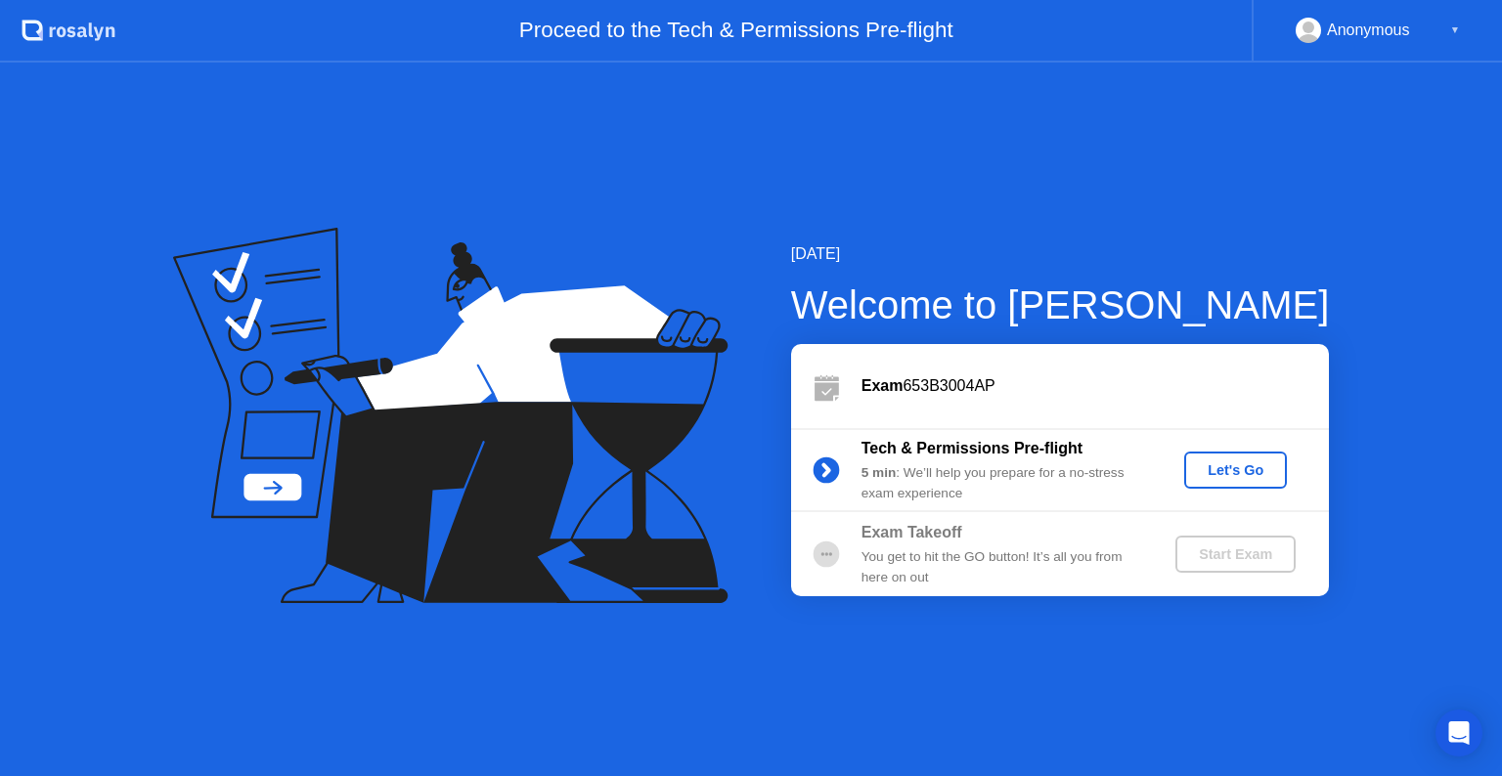
click at [1204, 462] on div "Let's Go" at bounding box center [1235, 470] width 87 height 16
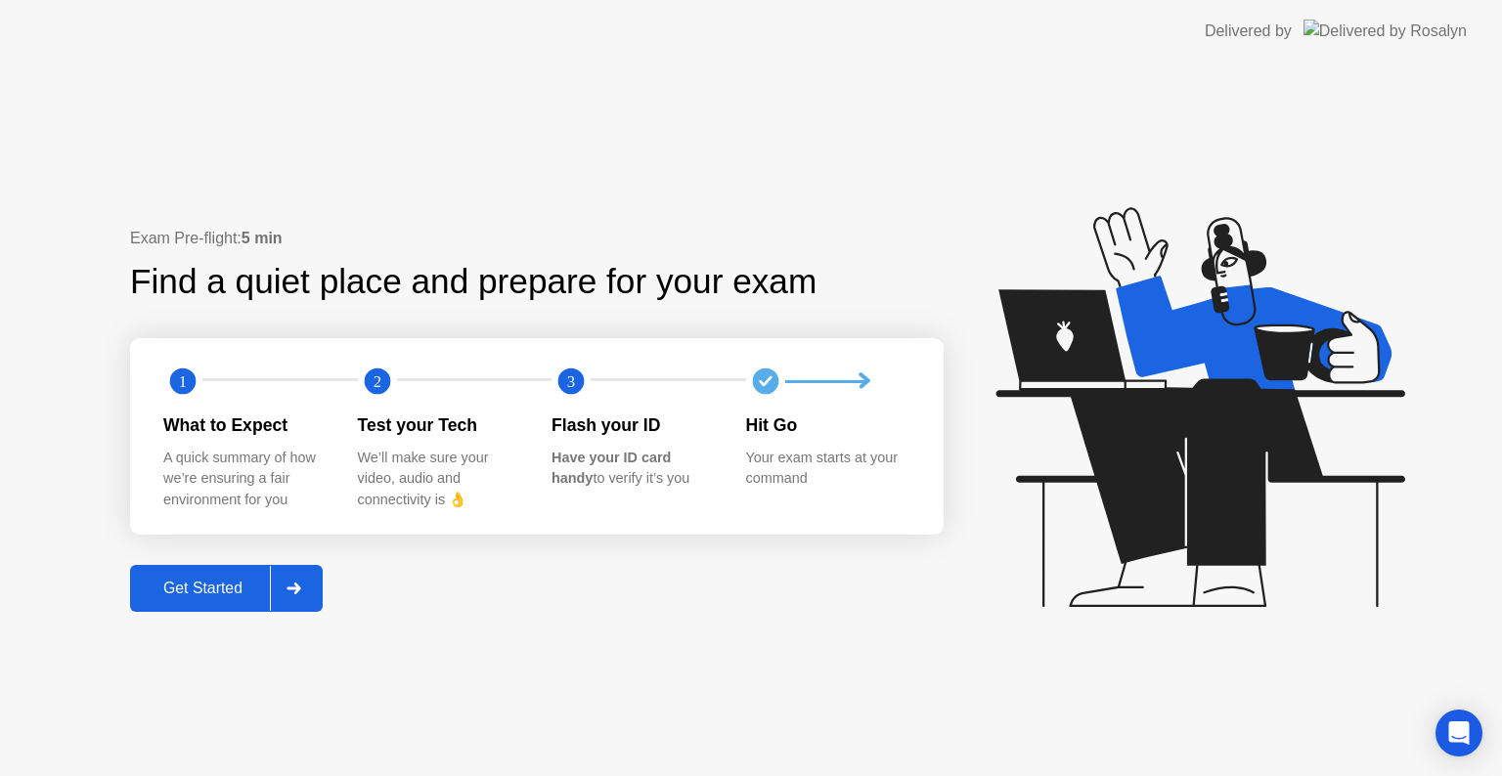
click at [211, 588] on div "Get Started" at bounding box center [203, 589] width 134 height 18
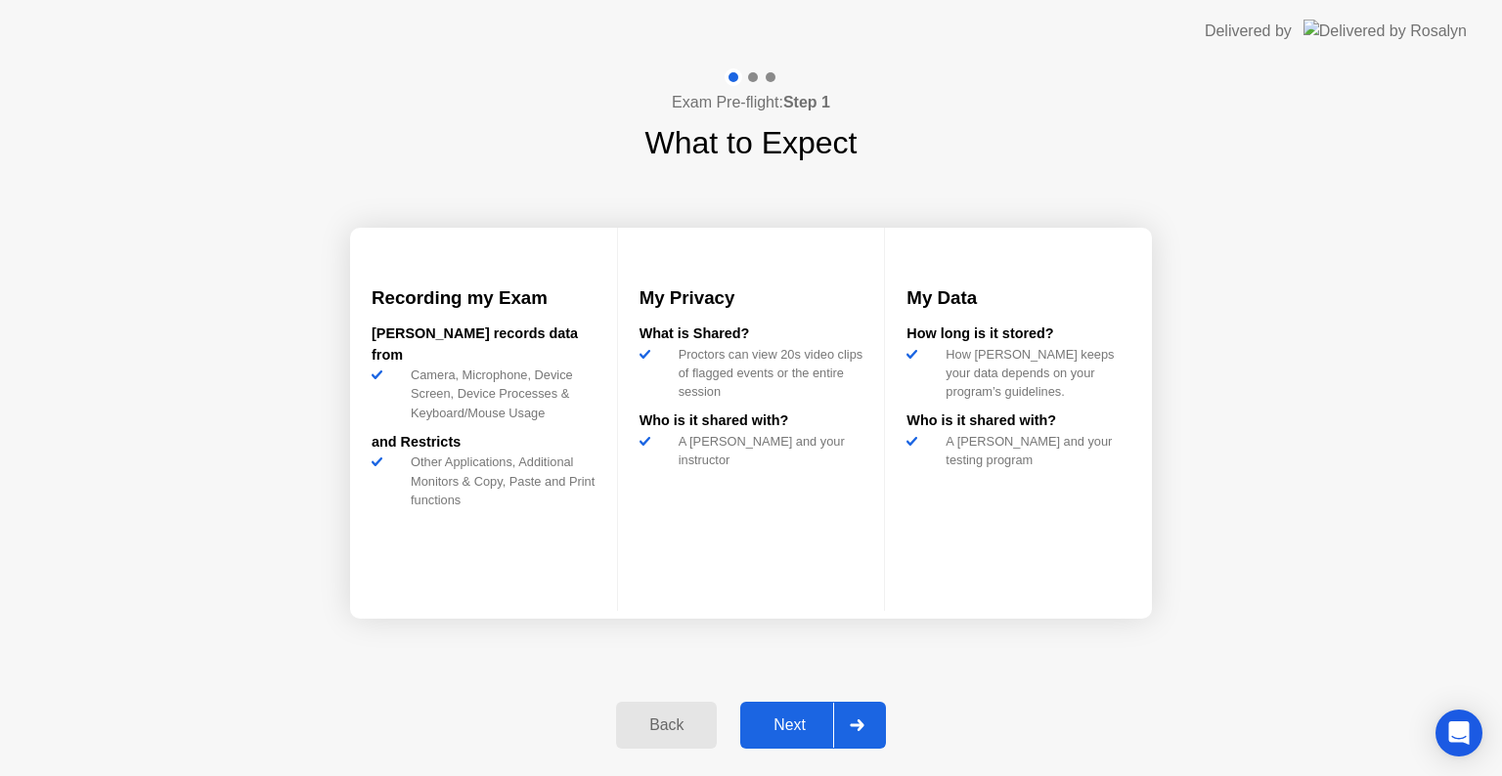
click at [814, 717] on div "Next" at bounding box center [789, 726] width 87 height 18
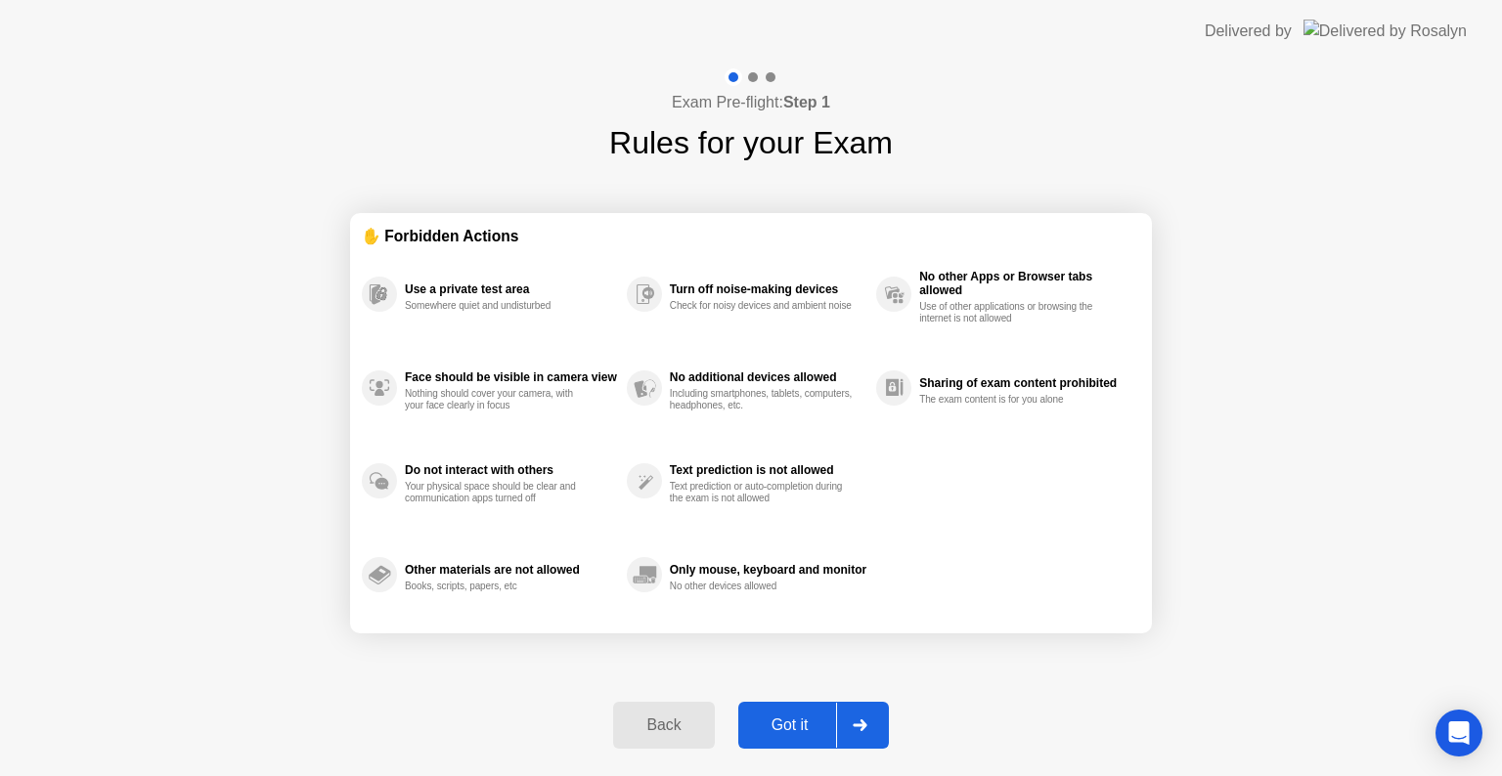
click at [847, 712] on div at bounding box center [859, 725] width 47 height 45
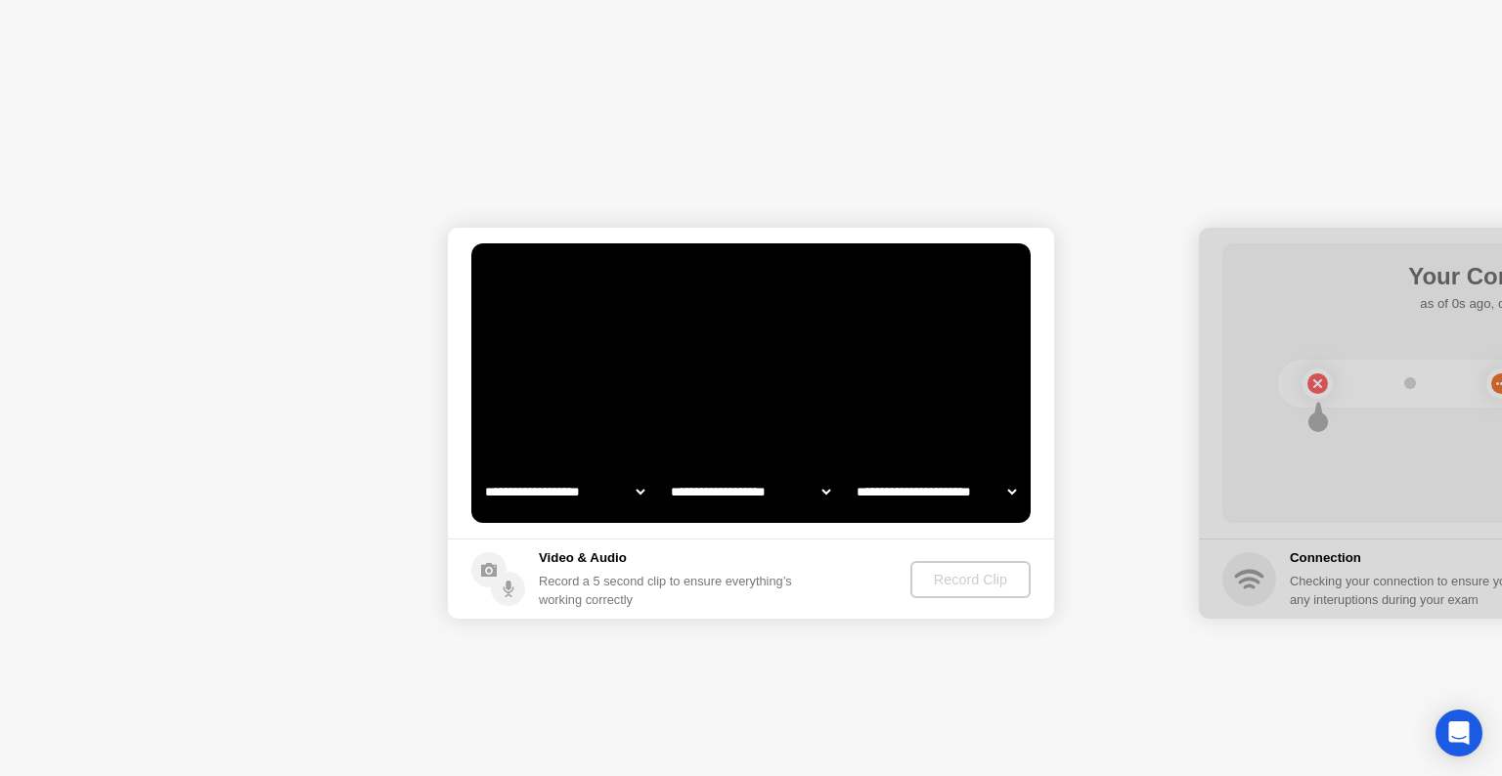
select select "**********"
select select "*******"
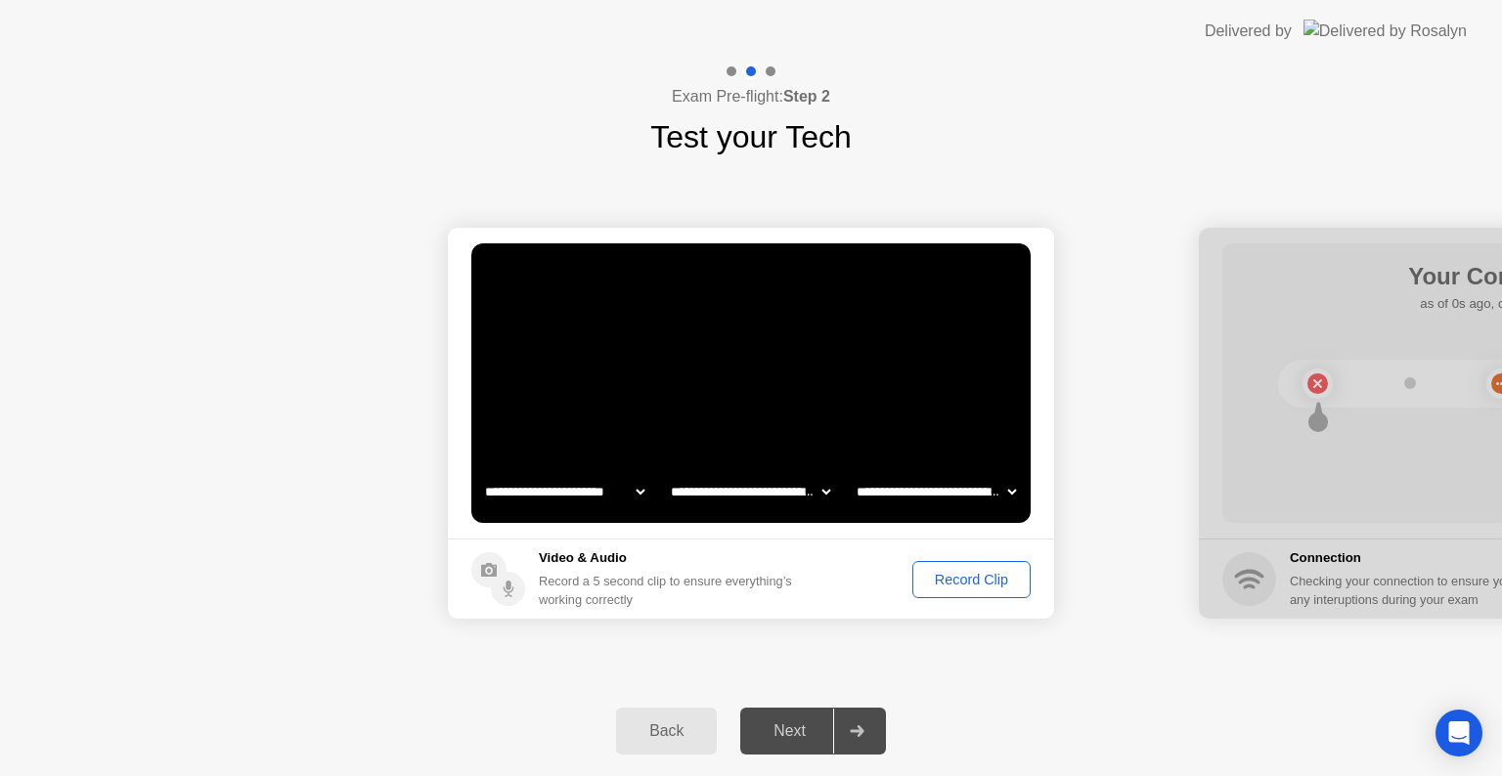
click at [1003, 573] on div "**********" at bounding box center [751, 420] width 1502 height 714
click at [1003, 573] on div "Record Clip" at bounding box center [971, 580] width 105 height 16
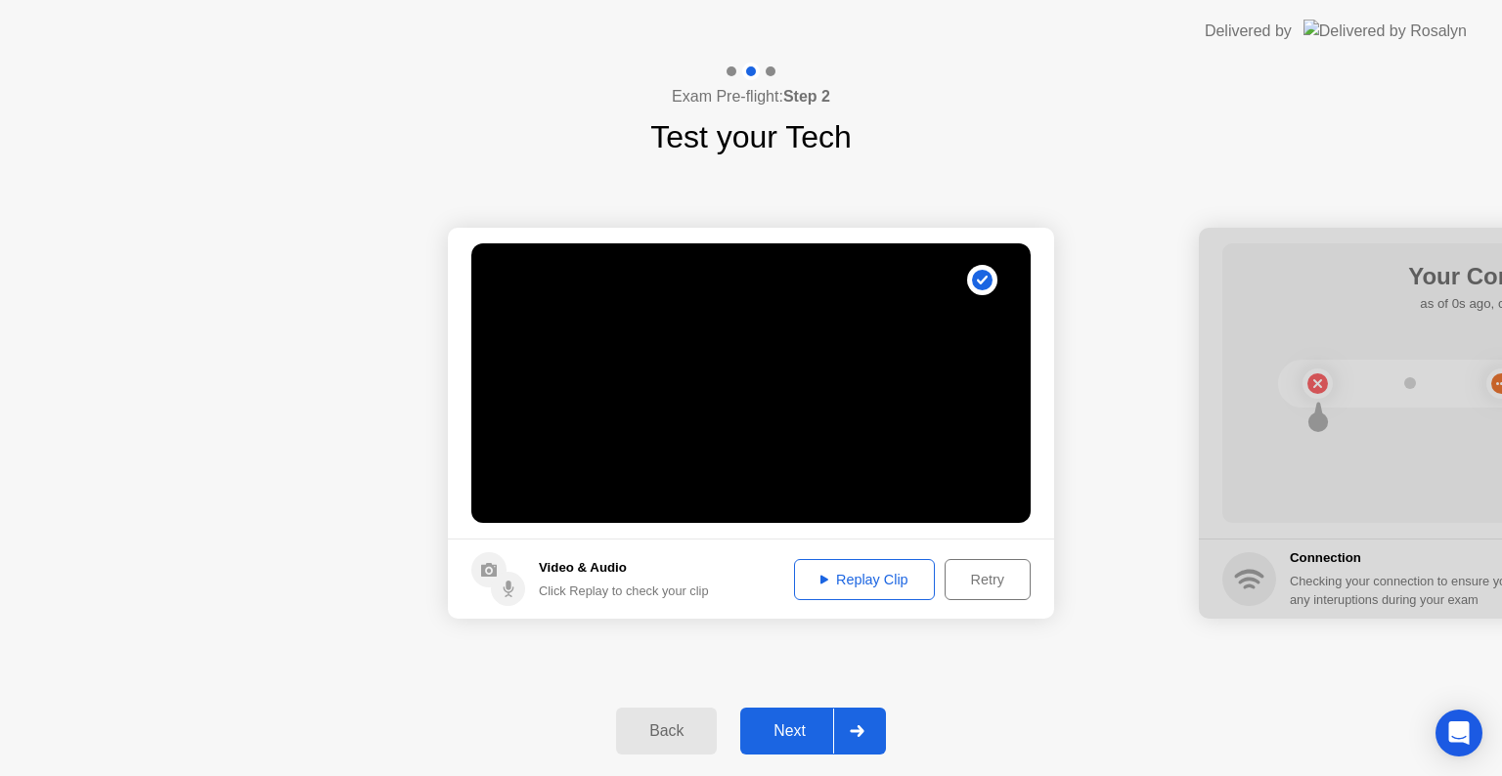
click at [852, 579] on div "Replay Clip" at bounding box center [864, 580] width 127 height 16
click at [856, 723] on div at bounding box center [856, 731] width 47 height 45
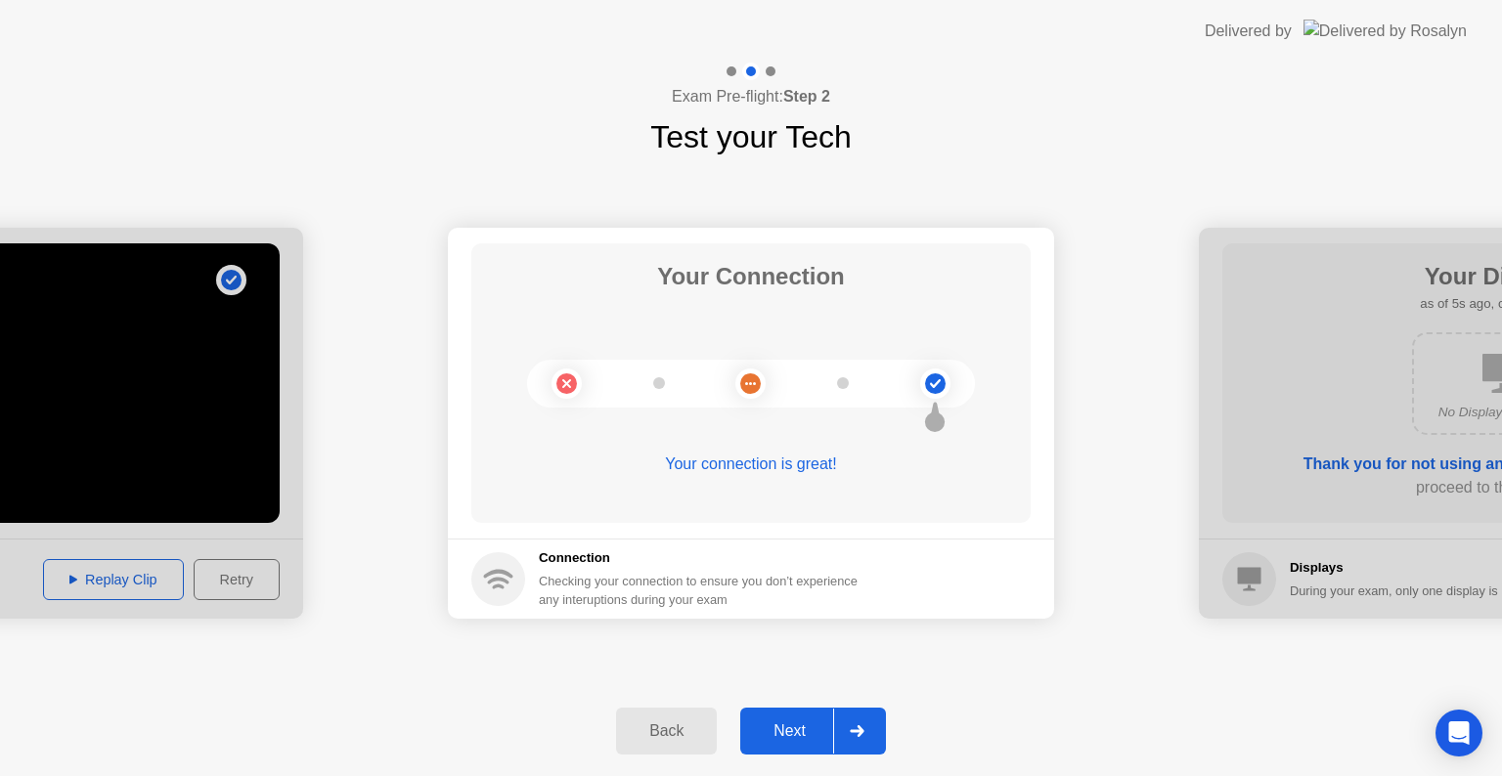
click at [811, 723] on div "Next" at bounding box center [789, 731] width 87 height 18
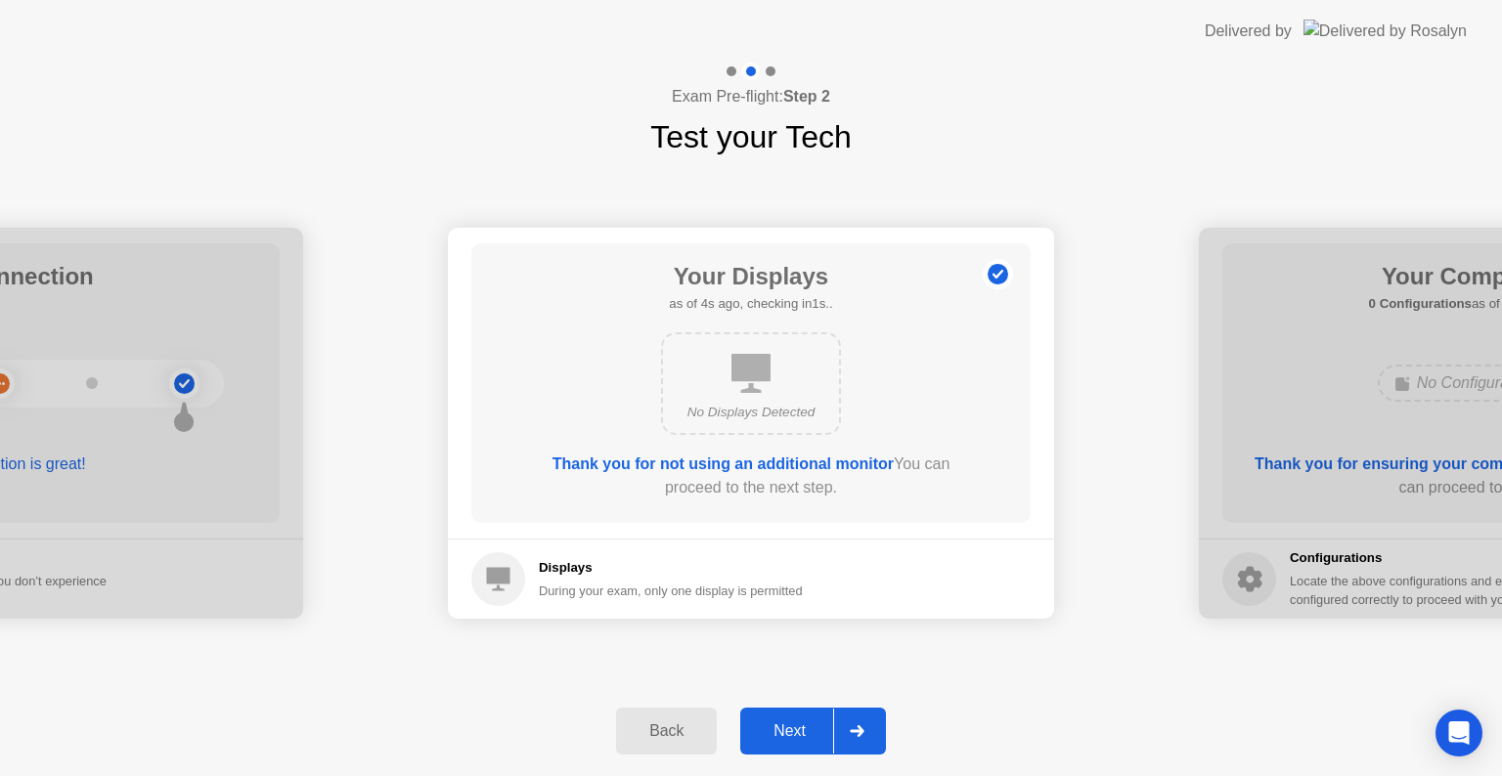
click at [811, 723] on div "Next" at bounding box center [789, 731] width 87 height 18
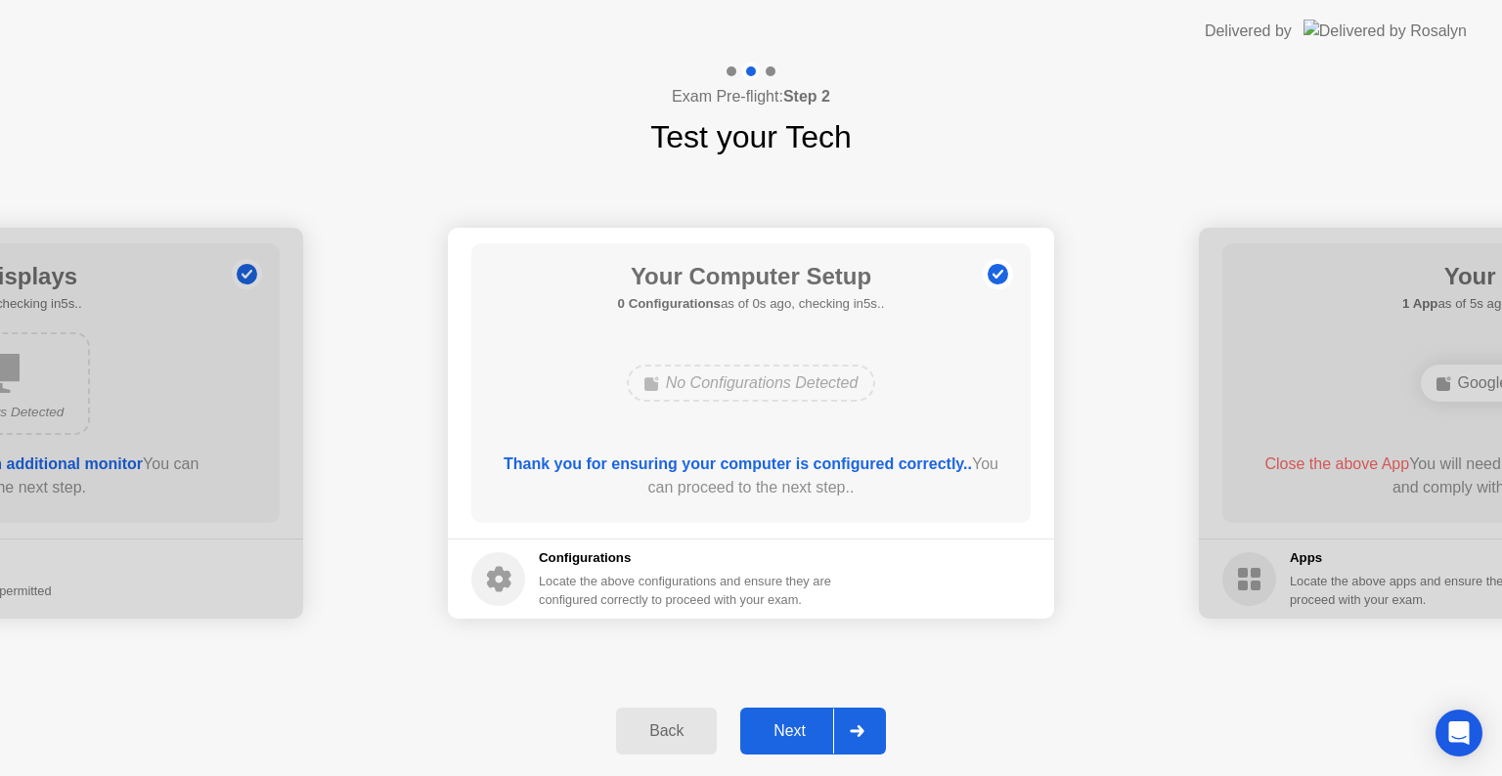
click at [811, 723] on div "Next" at bounding box center [789, 731] width 87 height 18
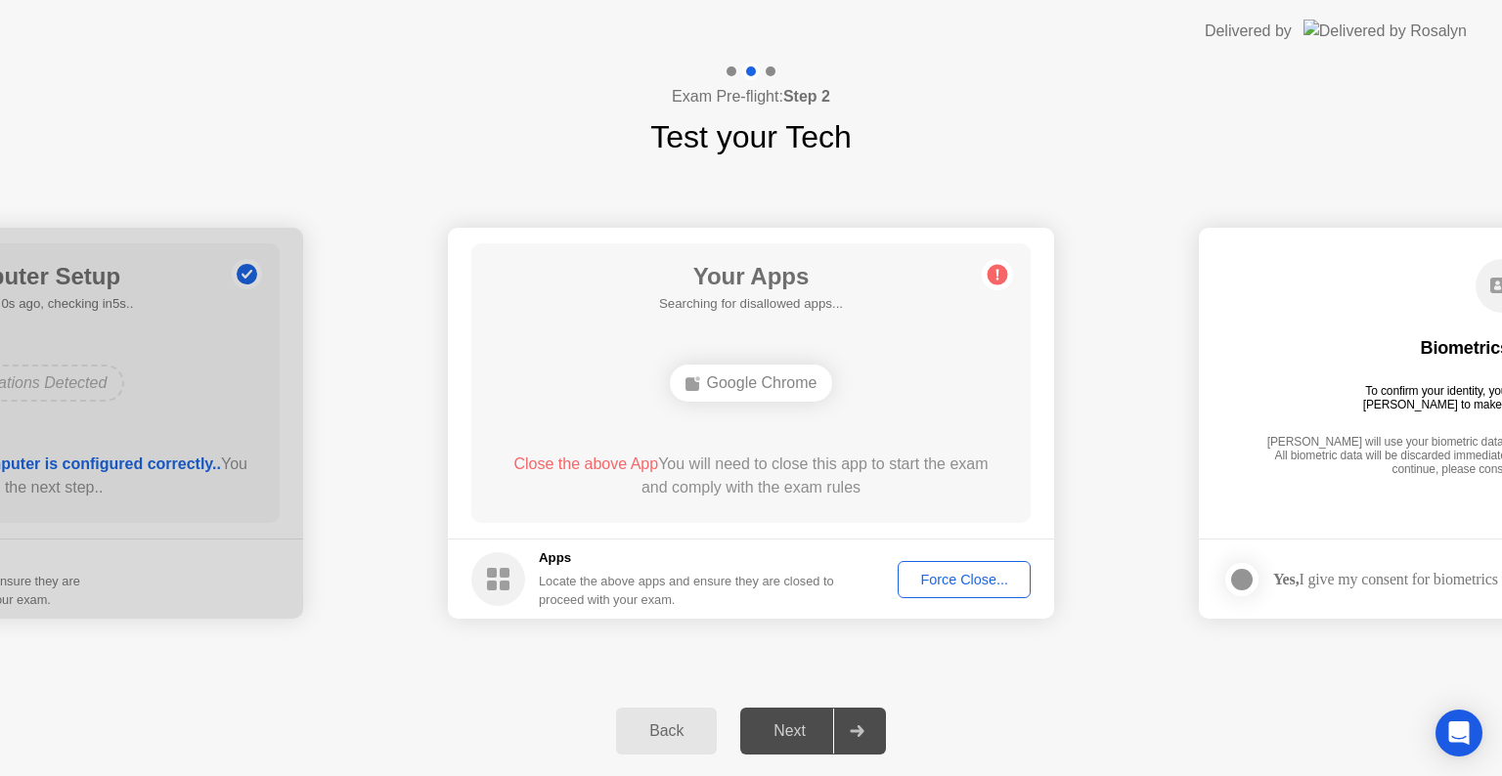
click at [591, 461] on span "Close the above App" at bounding box center [585, 464] width 145 height 17
click at [996, 278] on icon at bounding box center [997, 275] width 3 height 11
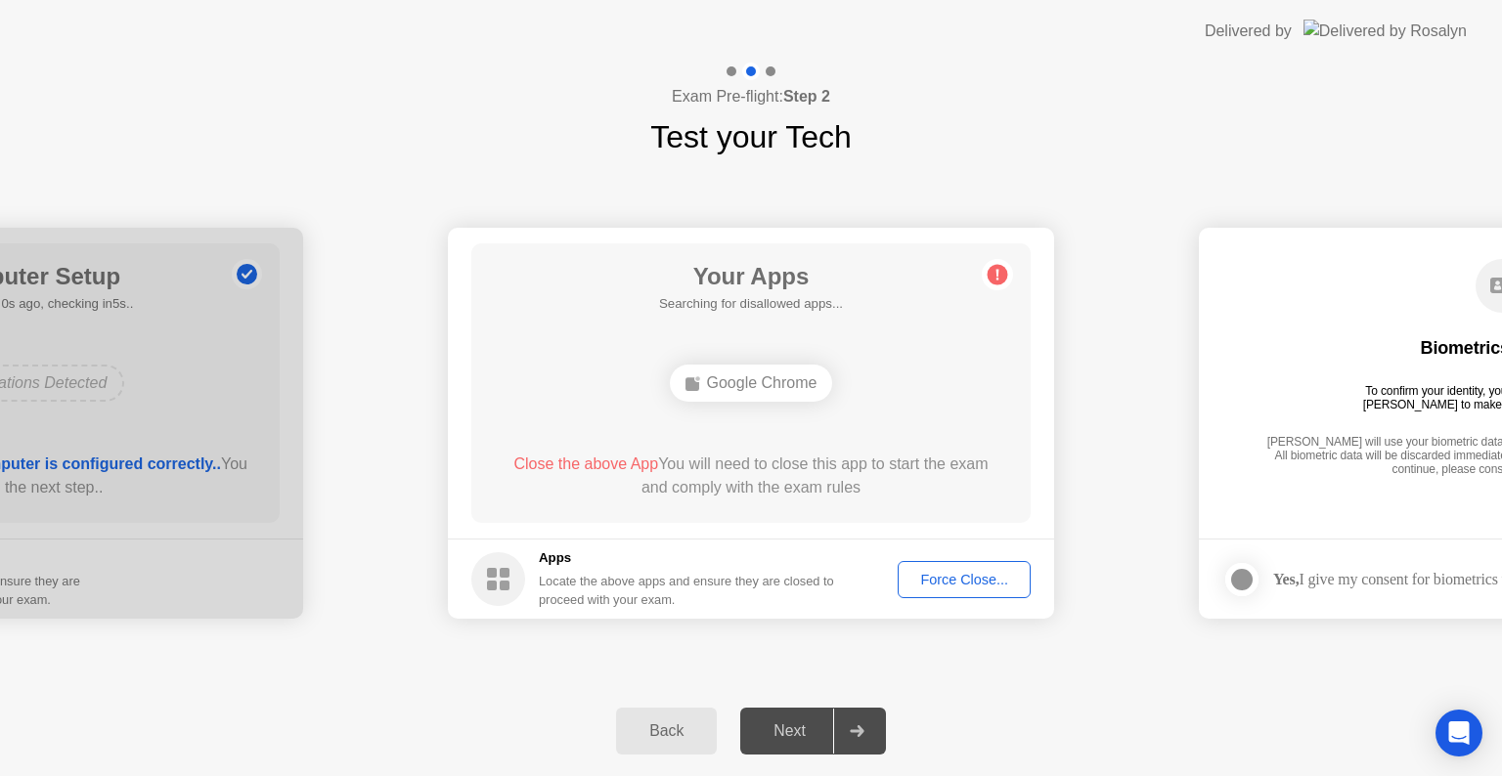
click at [603, 459] on span "Close the above App" at bounding box center [585, 464] width 145 height 17
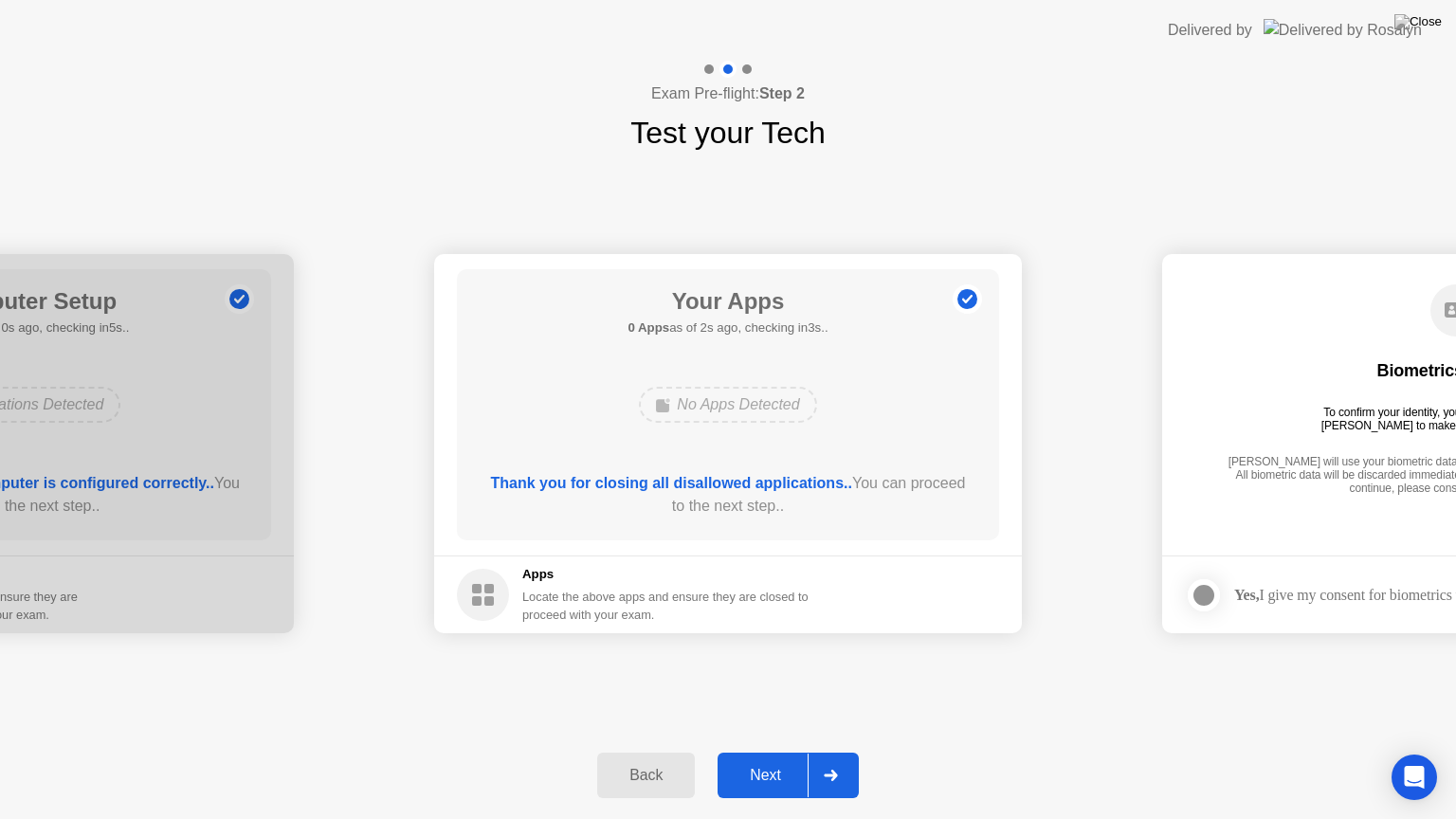
click at [797, 751] on div "Next" at bounding box center [765, 775] width 84 height 17
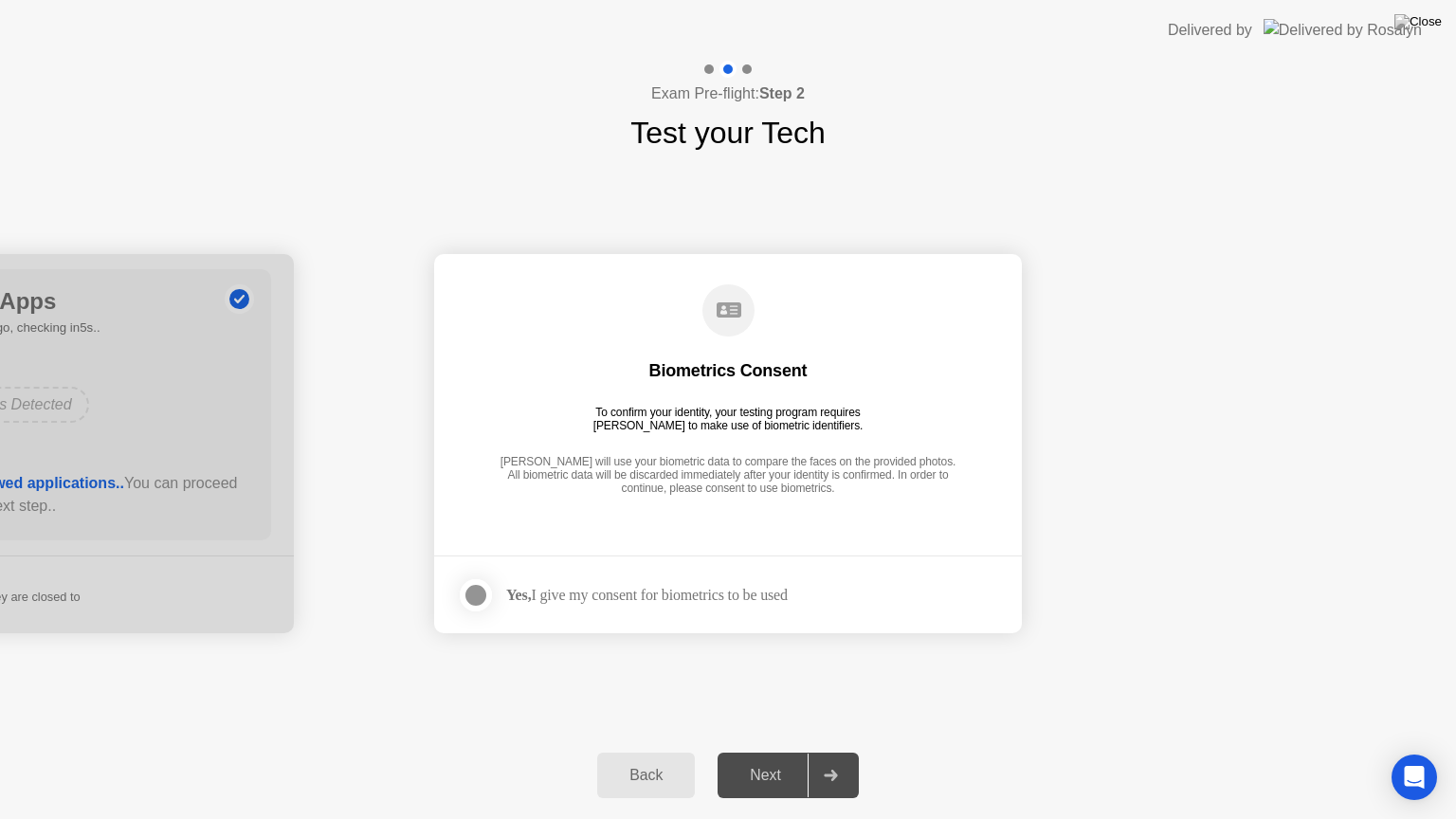
click at [649, 516] on main "Biometrics Consent To confirm your identity, your testing program requires [PER…" at bounding box center [728, 404] width 587 height 301
click at [496, 599] on label at bounding box center [481, 594] width 49 height 38
click at [808, 751] on div at bounding box center [830, 774] width 46 height 44
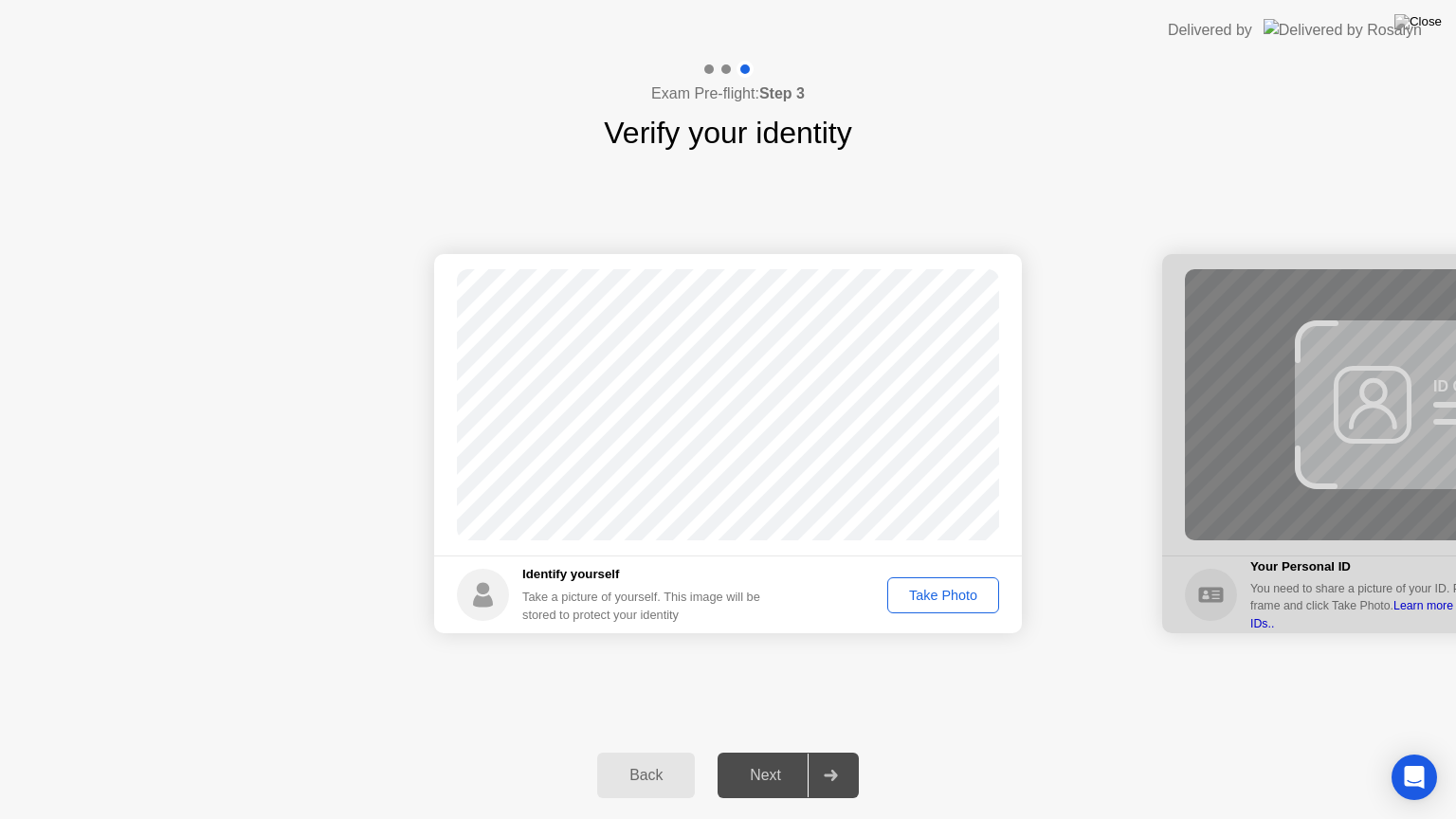
click at [909, 610] on button "Take Photo" at bounding box center [942, 594] width 111 height 36
click at [934, 587] on div "Retake" at bounding box center [955, 595] width 74 height 16
click at [940, 591] on div "Take Photo" at bounding box center [943, 595] width 99 height 16
click at [818, 751] on div at bounding box center [830, 774] width 46 height 44
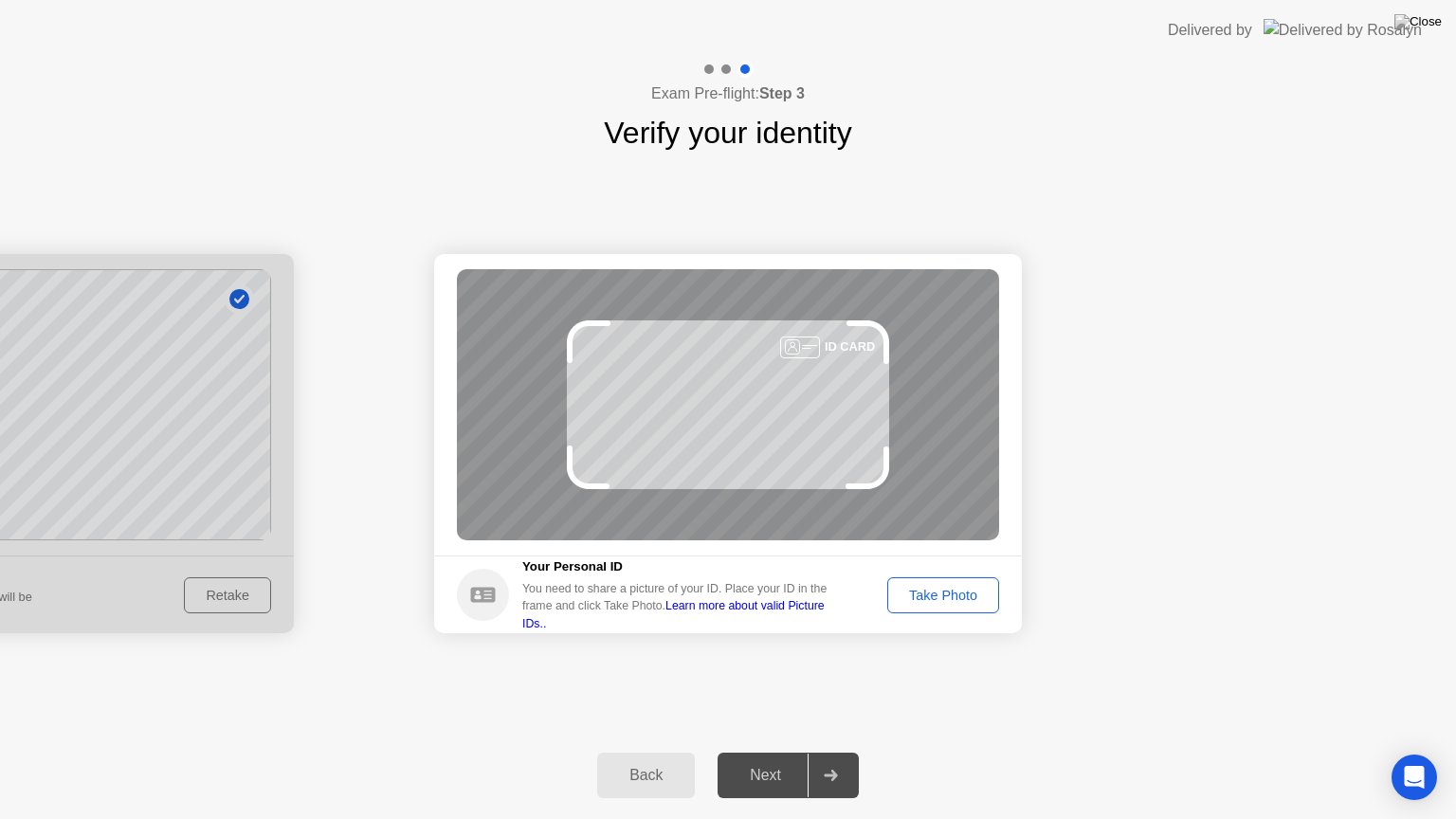
click at [937, 590] on div "Take Photo" at bounding box center [943, 595] width 99 height 16
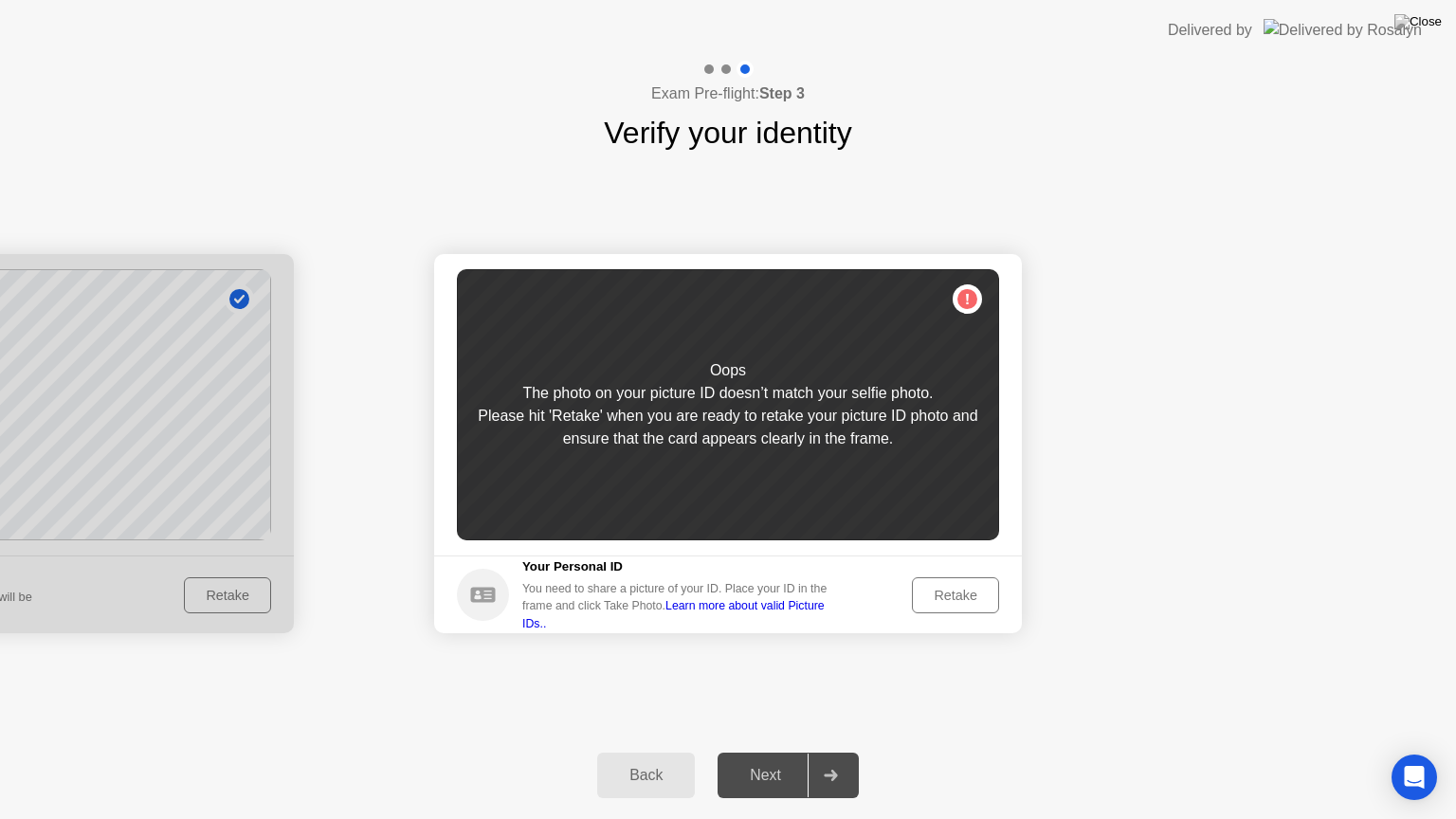
click at [967, 588] on div "Retake" at bounding box center [955, 595] width 74 height 16
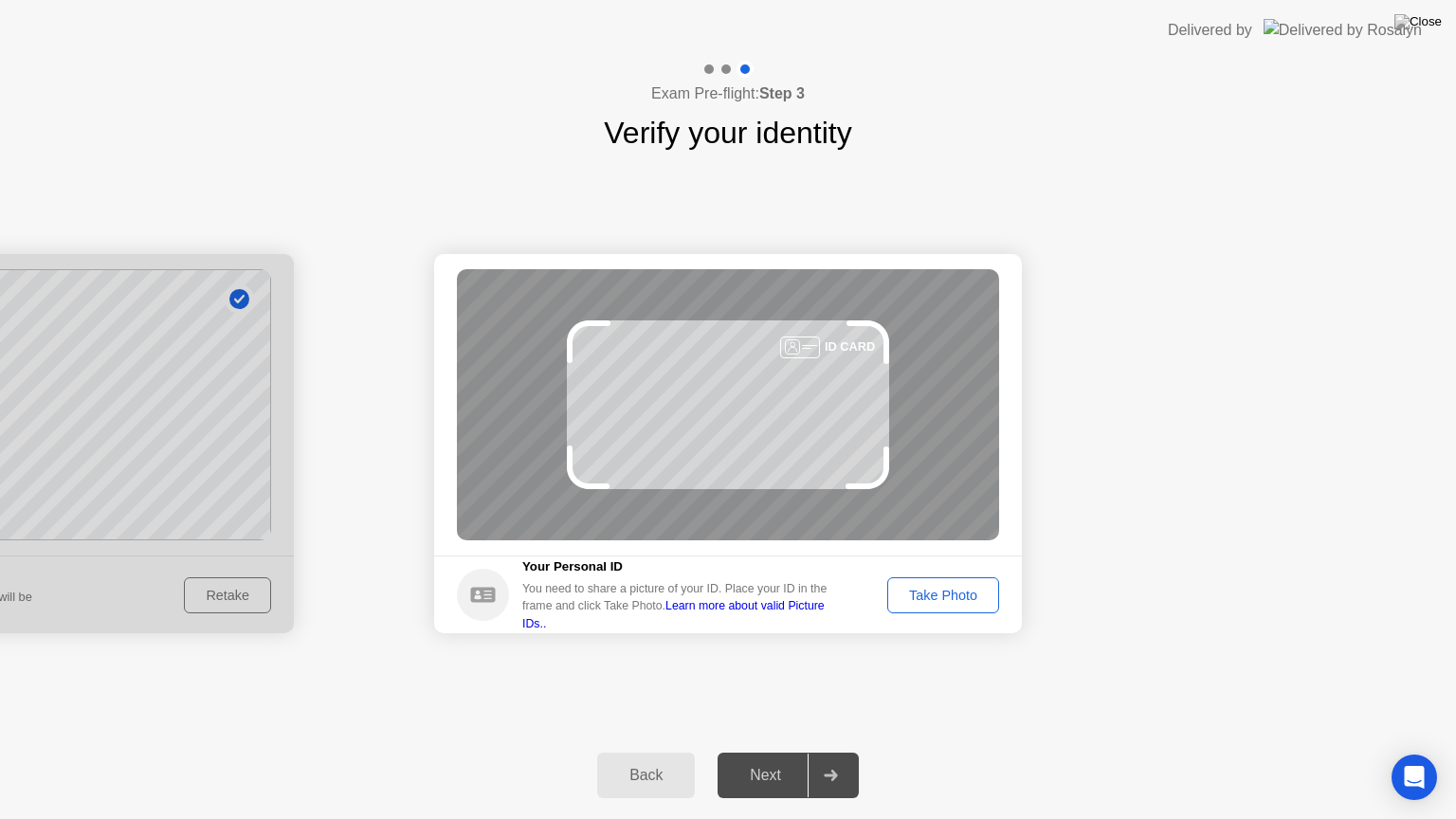
click at [967, 588] on div "Take Photo" at bounding box center [943, 595] width 99 height 16
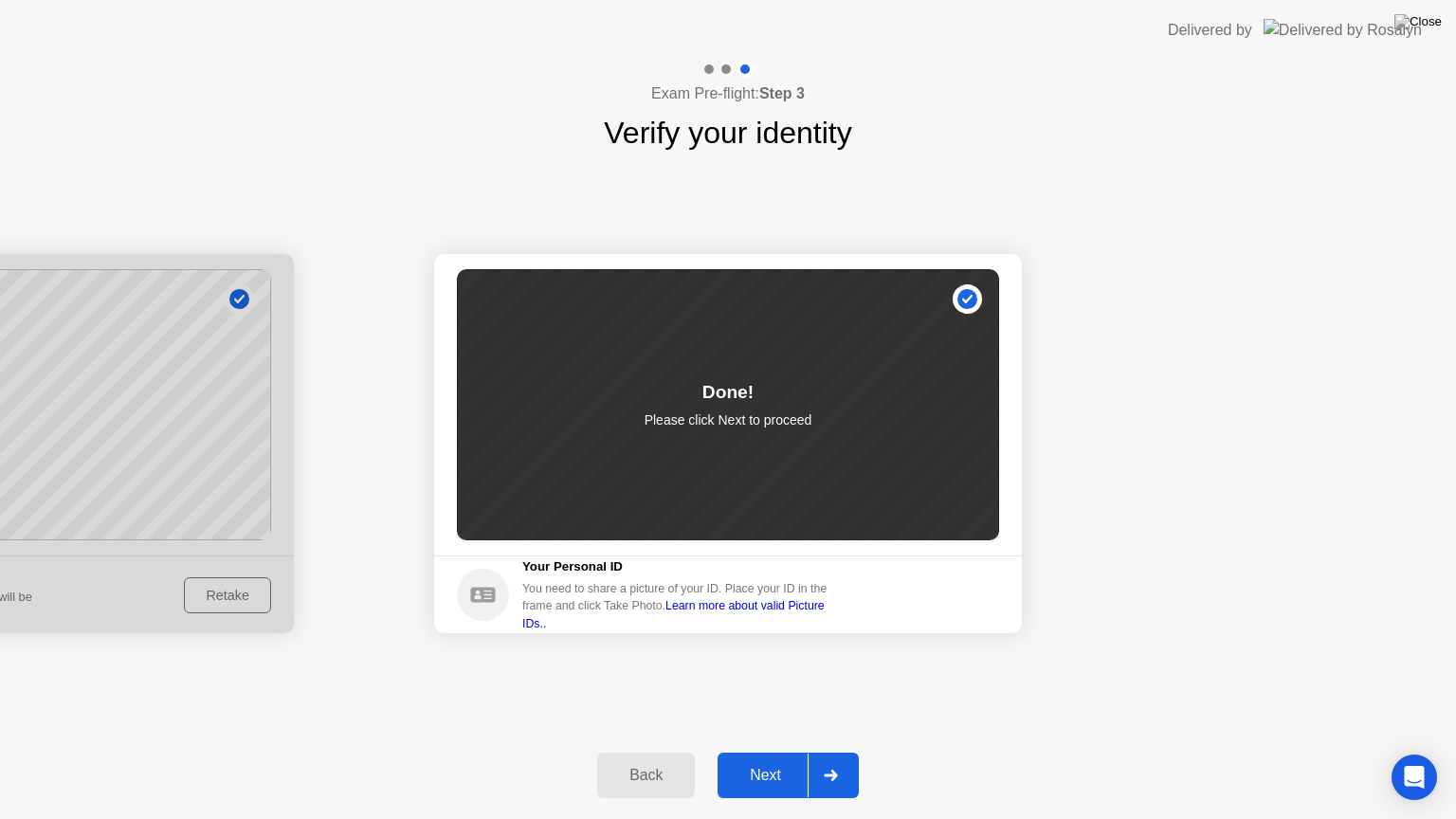
click at [814, 751] on div at bounding box center [830, 774] width 46 height 44
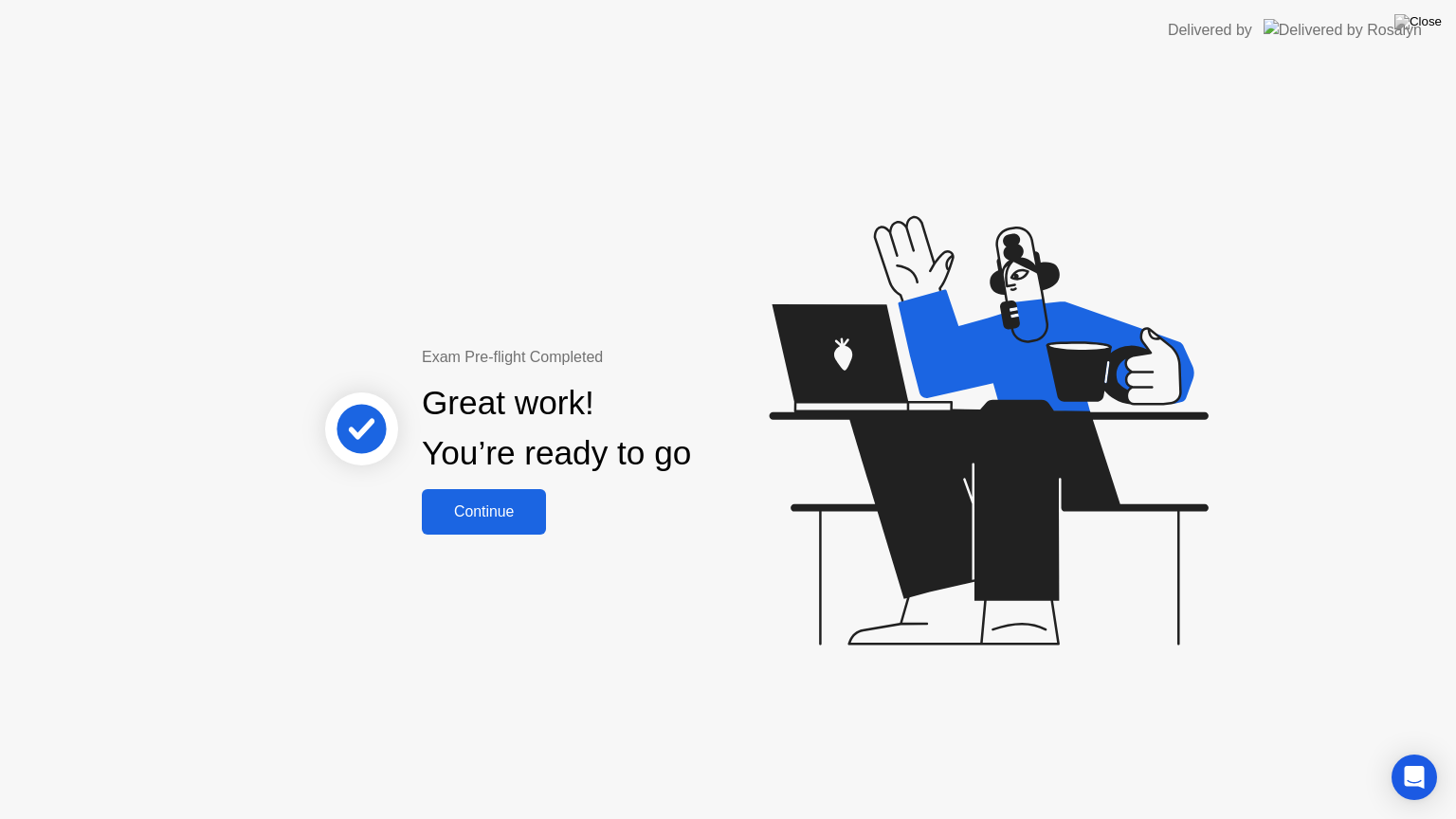
click at [489, 520] on div "Continue" at bounding box center [484, 512] width 112 height 17
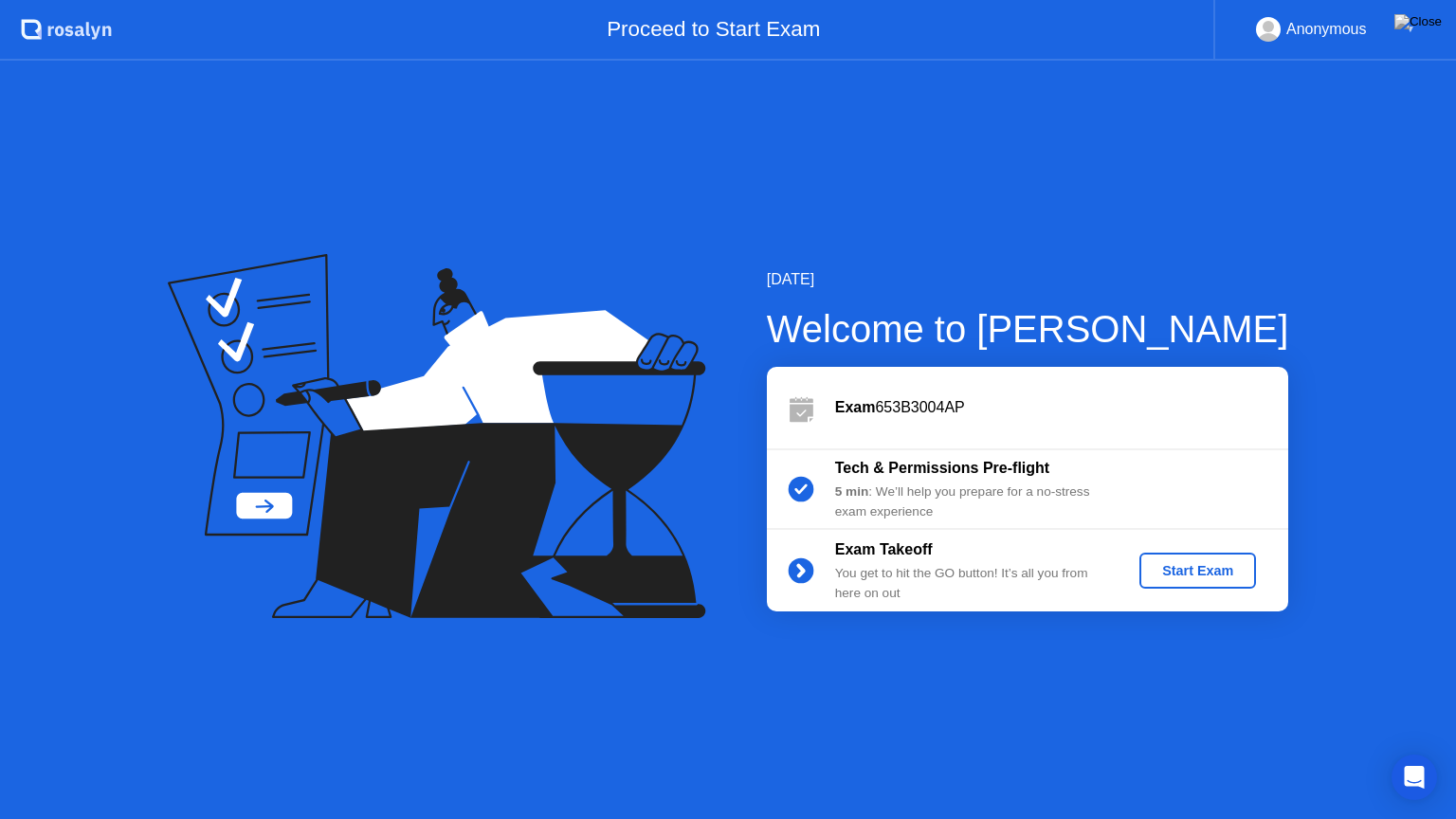
click at [1168, 576] on div "Start Exam" at bounding box center [1197, 571] width 102 height 16
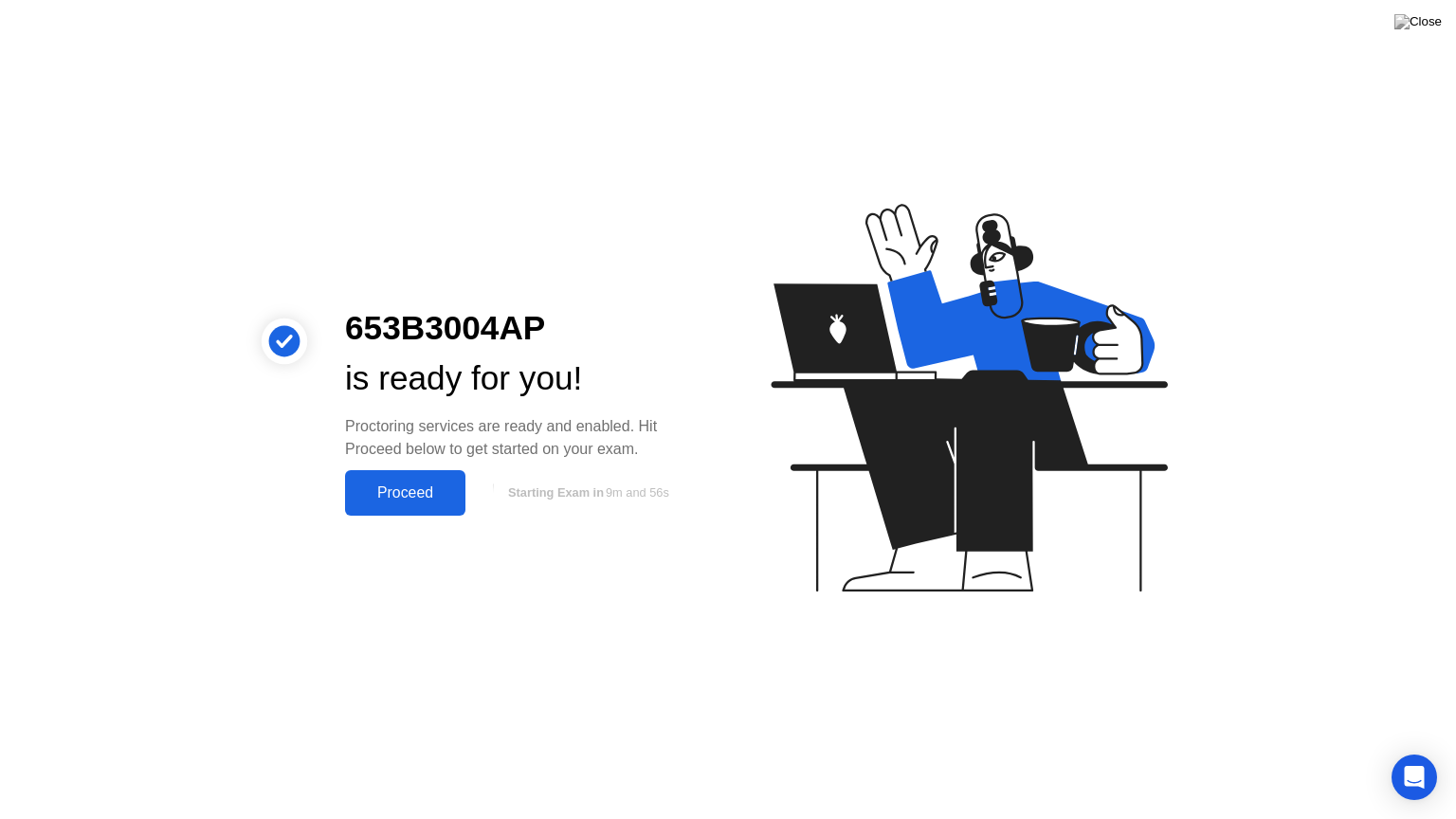
click at [406, 490] on div "Proceed" at bounding box center [405, 493] width 109 height 17
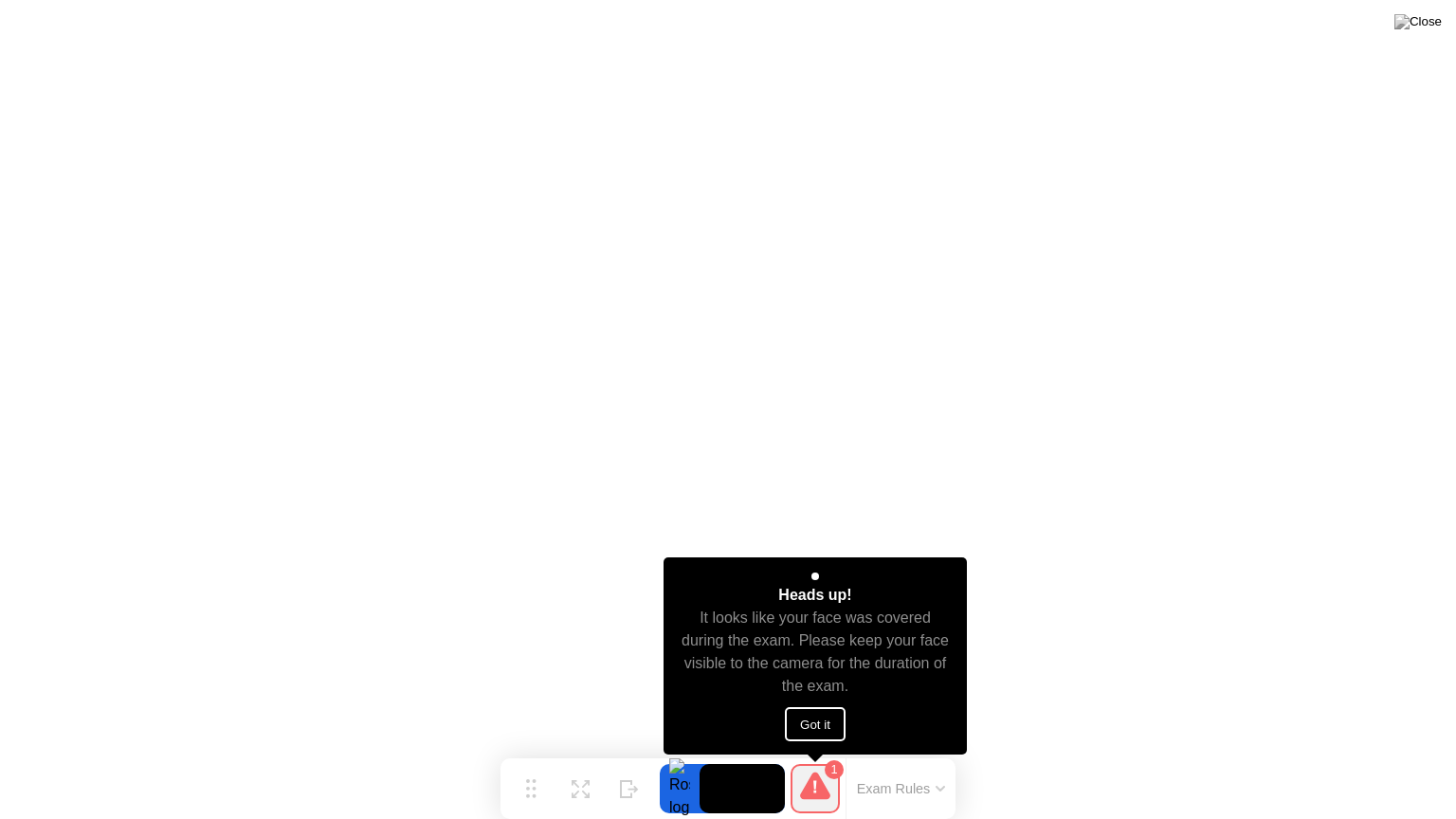
click at [841, 722] on button "Got it" at bounding box center [814, 723] width 61 height 34
